Goal: Task Accomplishment & Management: Manage account settings

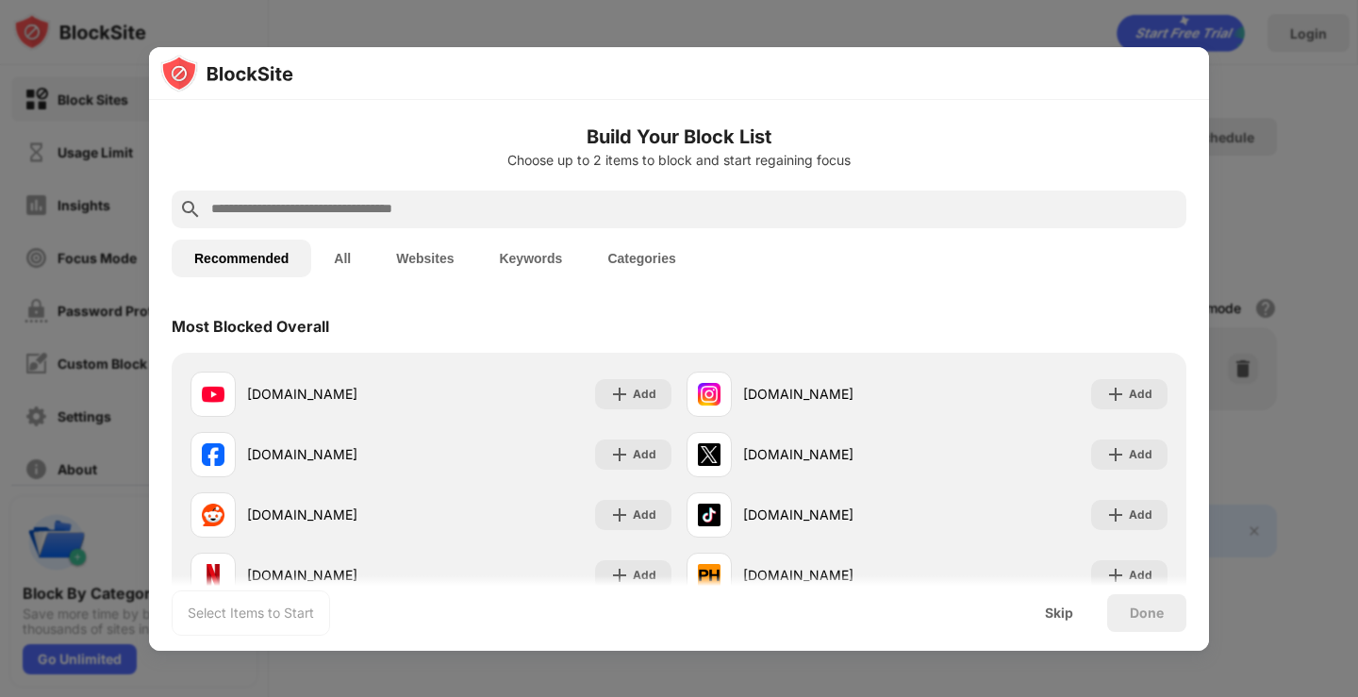
drag, startPoint x: 1139, startPoint y: 7, endPoint x: 1293, endPoint y: 91, distance: 176.0
click at [1293, 91] on div at bounding box center [679, 348] width 1358 height 697
click at [341, 257] on button "All" at bounding box center [342, 259] width 62 height 38
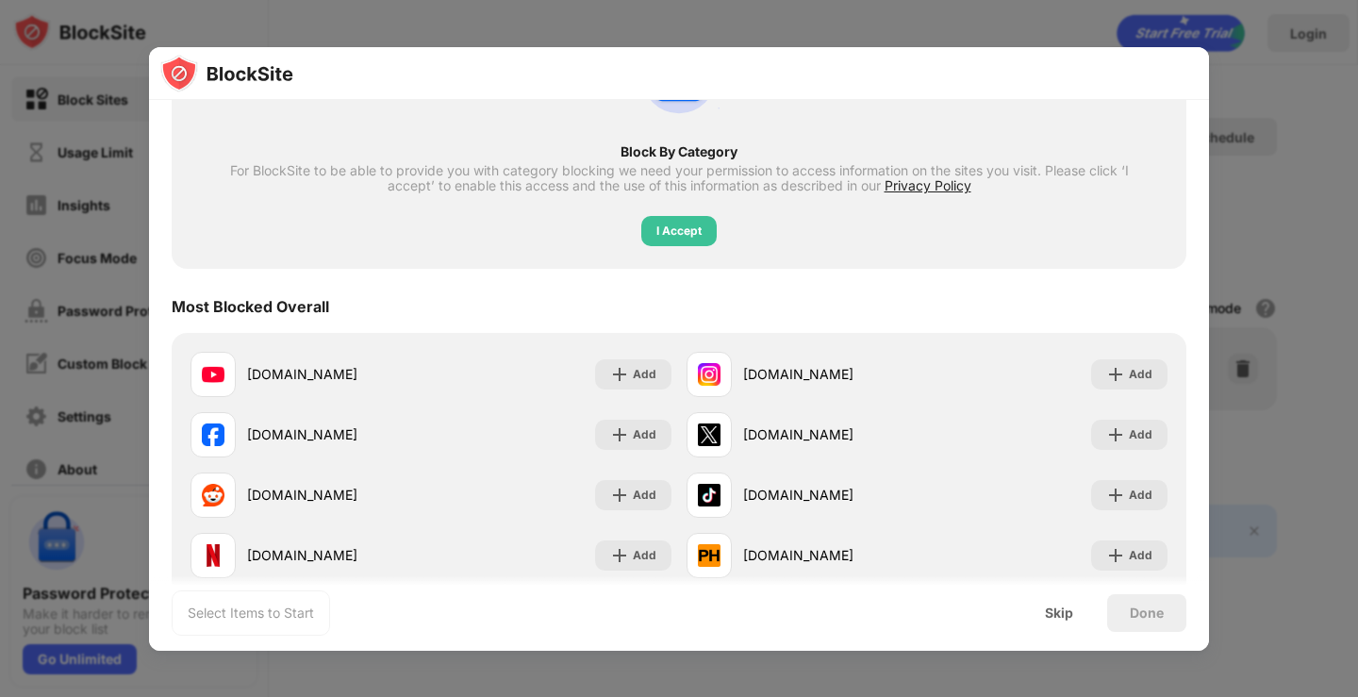
scroll to position [377, 0]
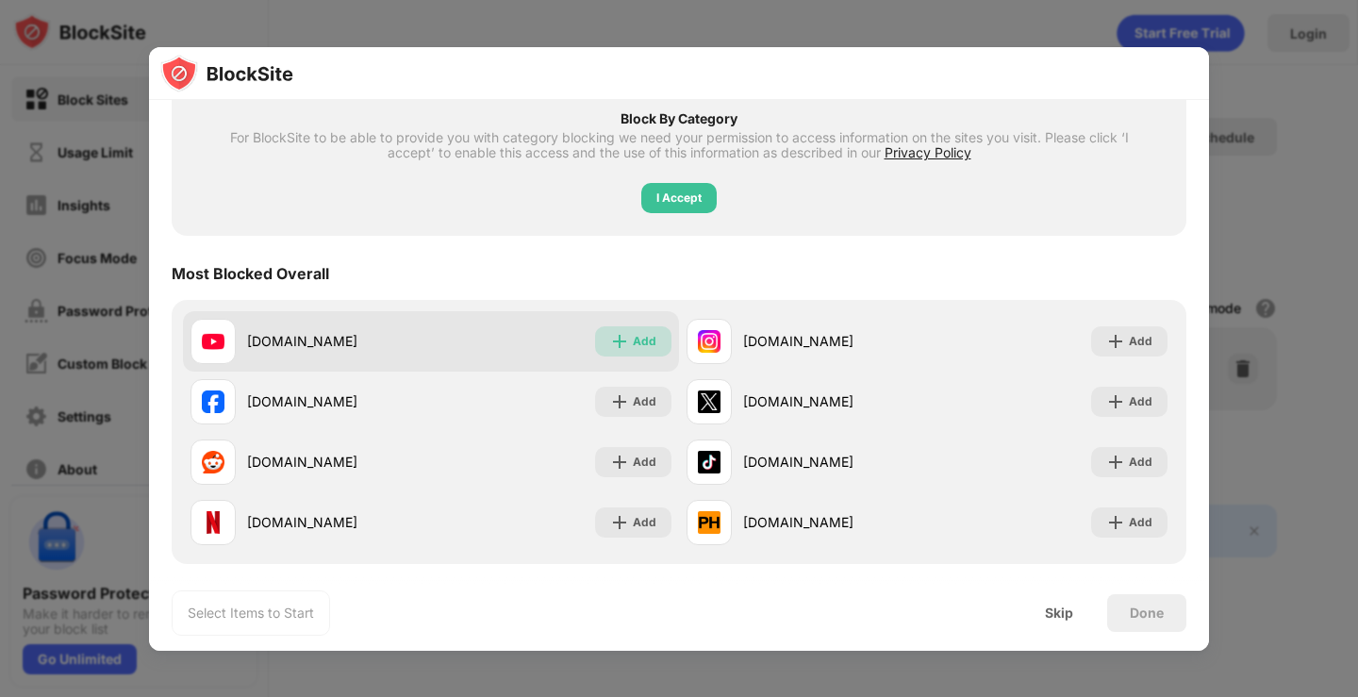
click at [610, 339] on img at bounding box center [619, 341] width 19 height 19
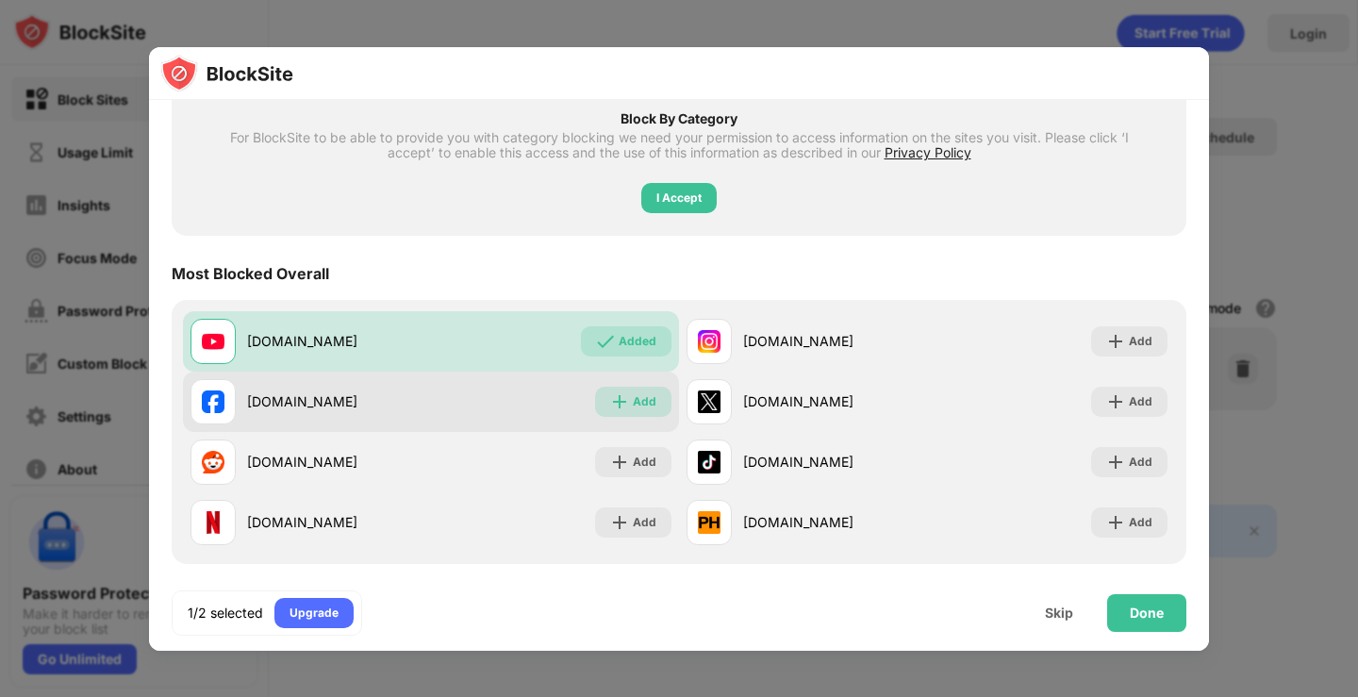
click at [618, 398] on img at bounding box center [619, 401] width 19 height 19
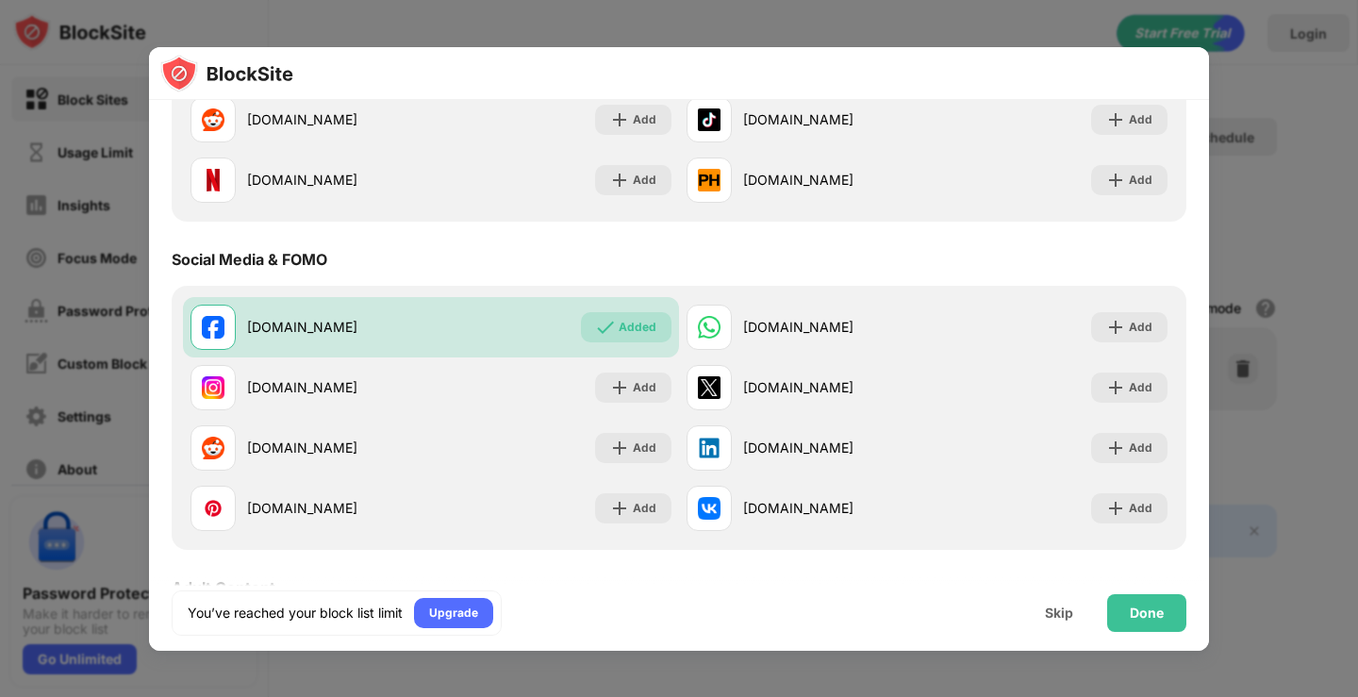
scroll to position [755, 0]
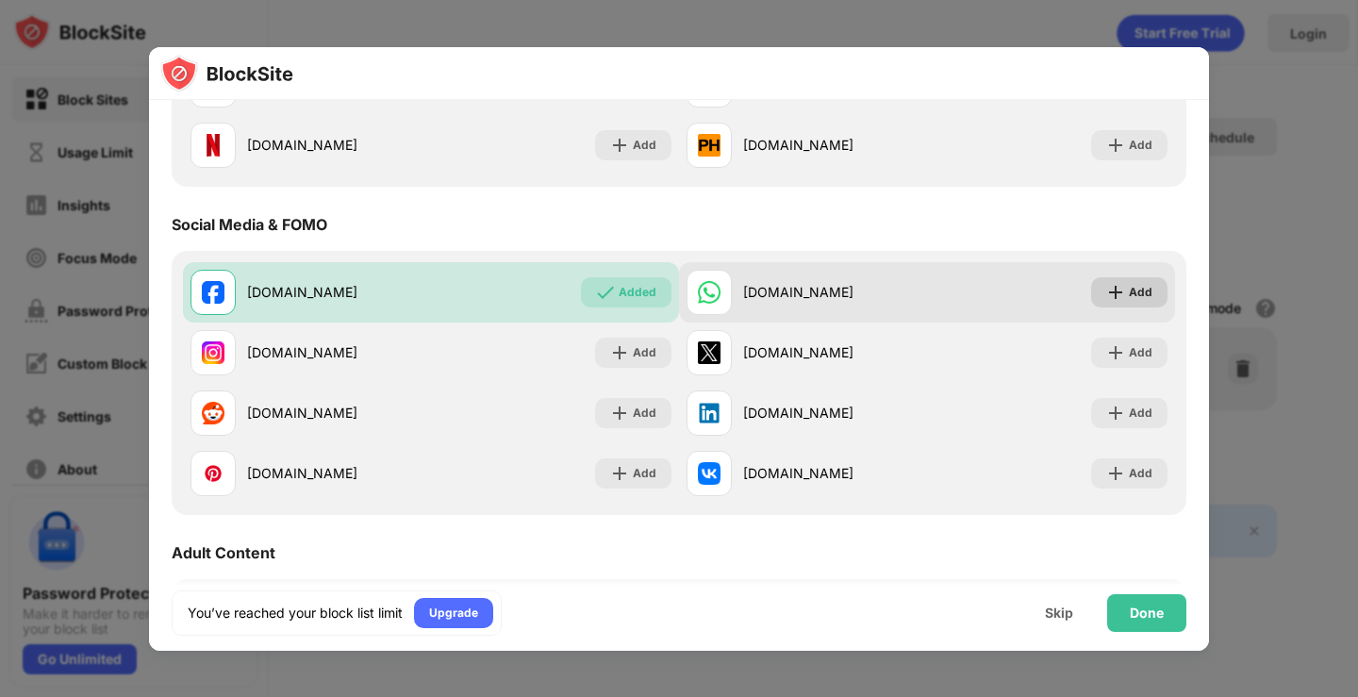
click at [1107, 289] on img at bounding box center [1116, 292] width 19 height 19
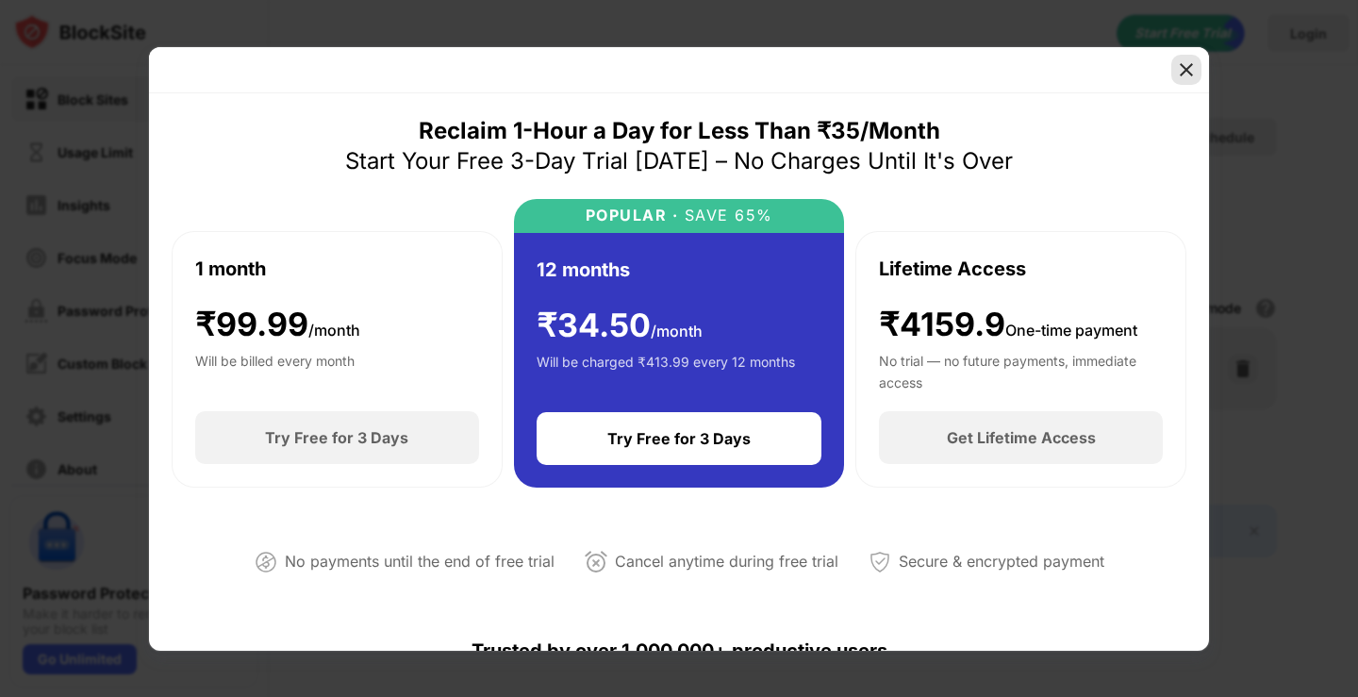
click at [1197, 69] on div at bounding box center [1187, 70] width 30 height 30
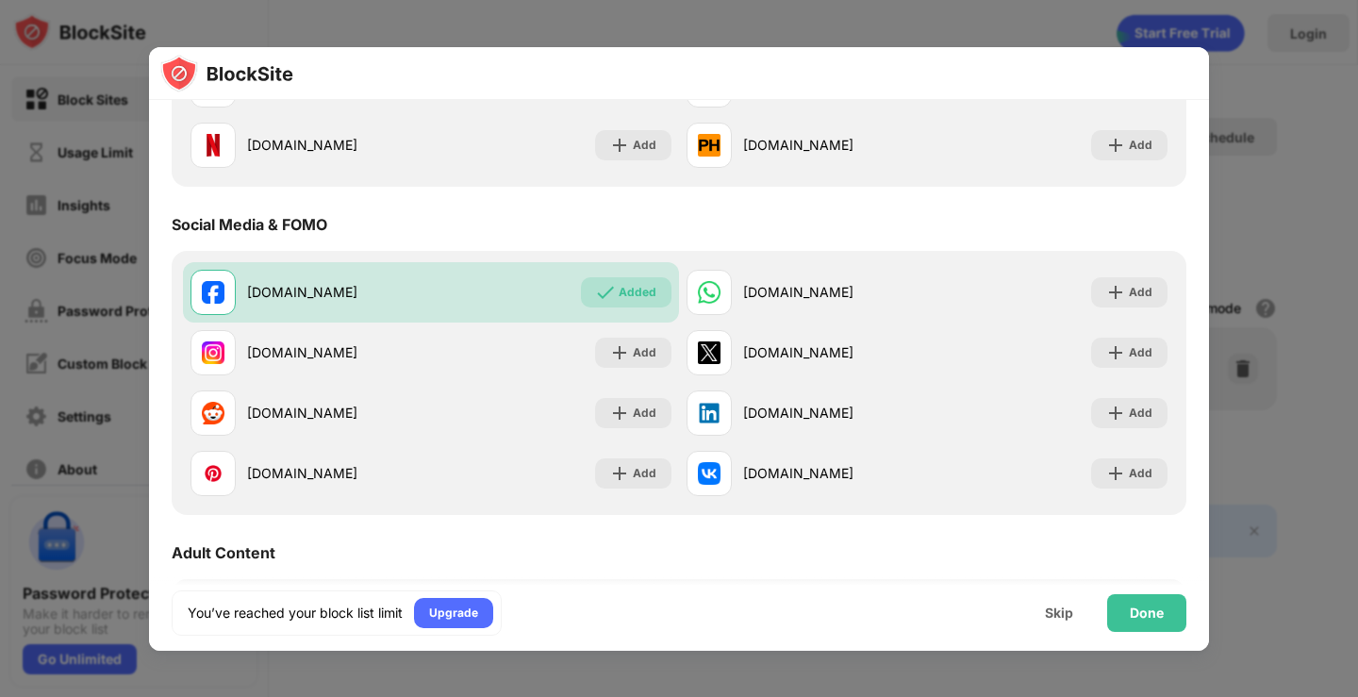
drag, startPoint x: 897, startPoint y: 1, endPoint x: 876, endPoint y: 31, distance: 36.6
click at [876, 31] on div at bounding box center [679, 348] width 1358 height 697
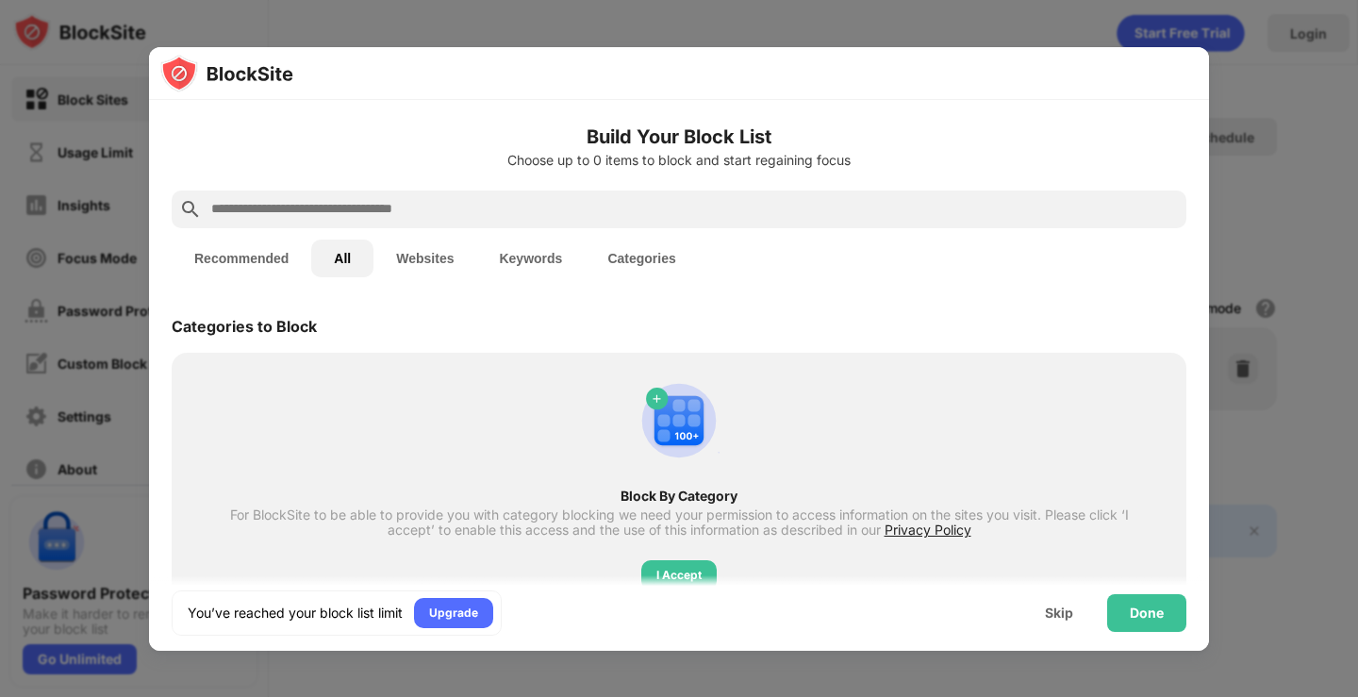
click at [234, 253] on button "Recommended" at bounding box center [242, 259] width 140 height 38
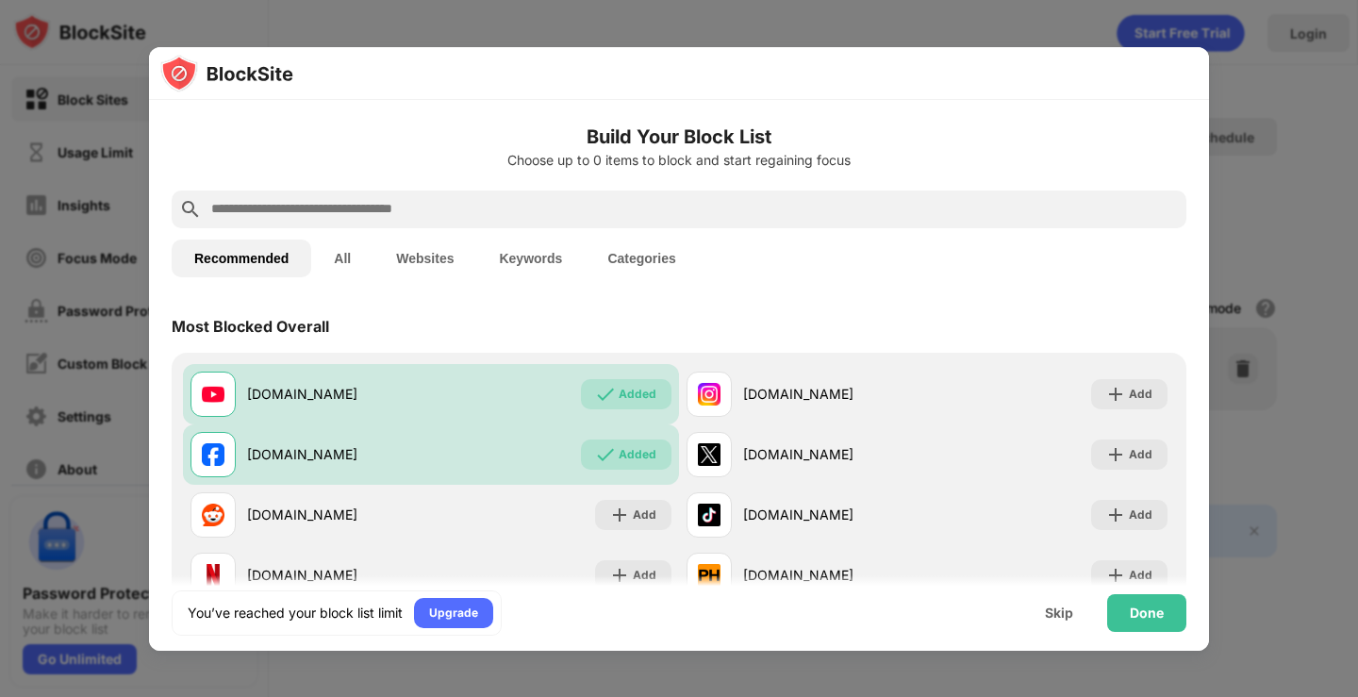
click at [902, 328] on div "Most Blocked Overall" at bounding box center [679, 326] width 1015 height 53
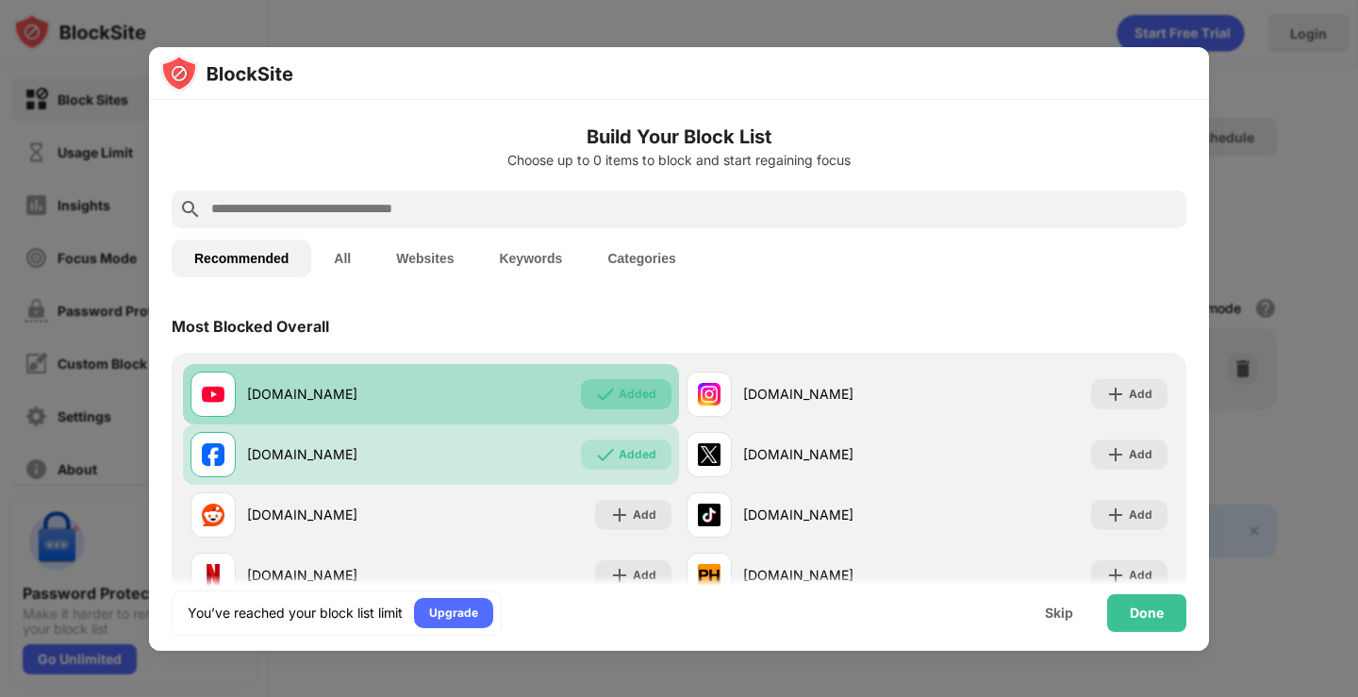
click at [619, 393] on div "Added" at bounding box center [638, 394] width 38 height 19
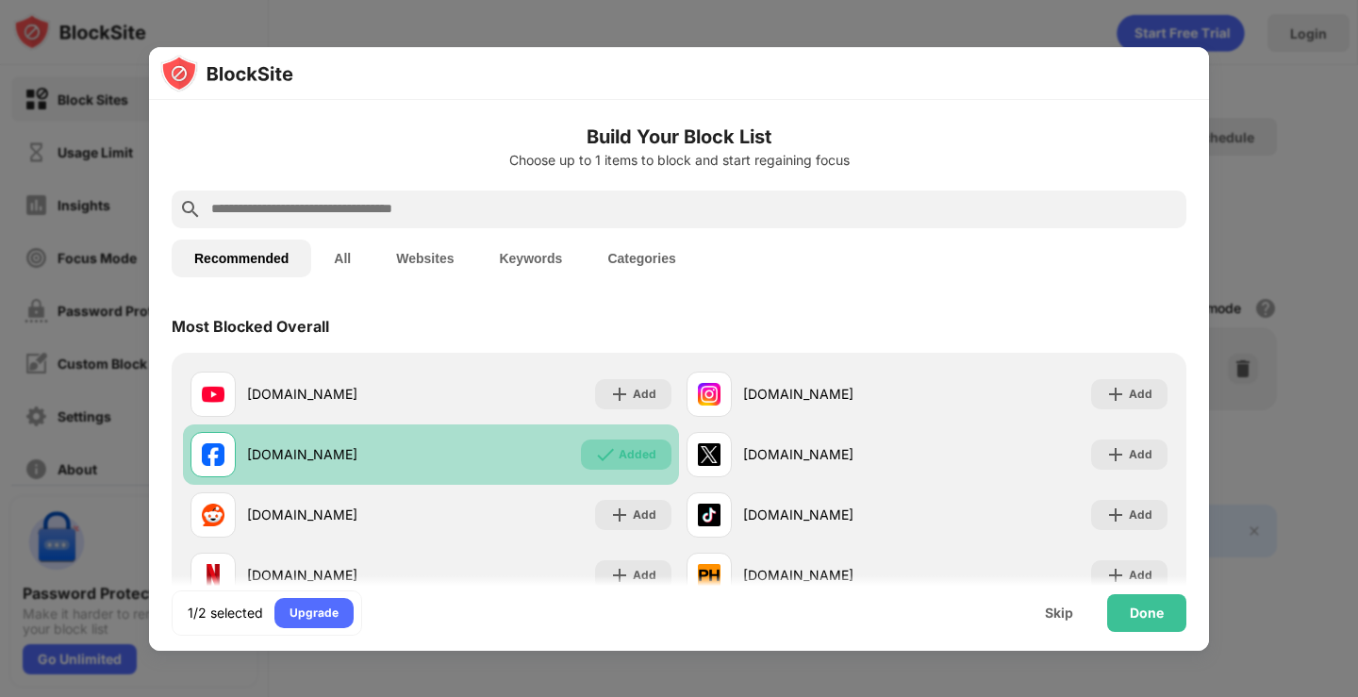
click at [606, 455] on img at bounding box center [605, 454] width 19 height 19
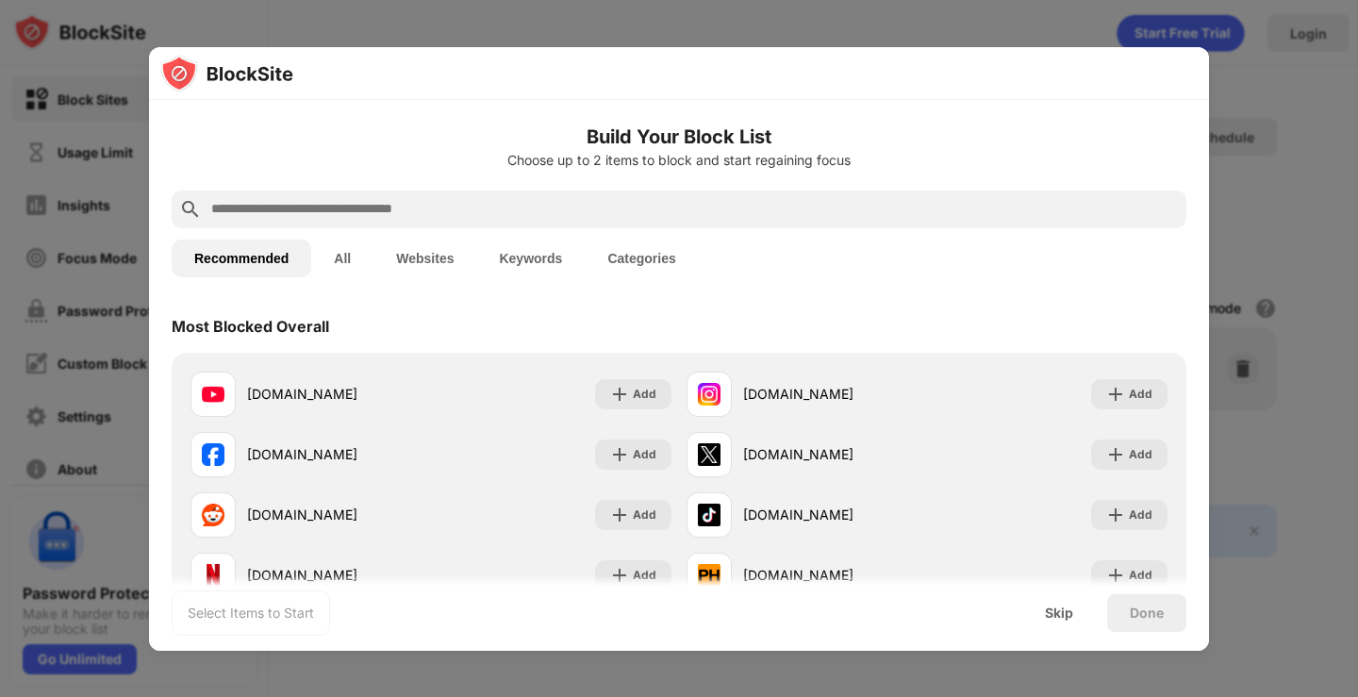
drag, startPoint x: 1357, startPoint y: 0, endPoint x: 1025, endPoint y: 24, distance: 332.9
click at [1025, 24] on div at bounding box center [679, 348] width 1358 height 697
click at [1247, 82] on div at bounding box center [679, 348] width 1358 height 697
